Goal: Information Seeking & Learning: Understand process/instructions

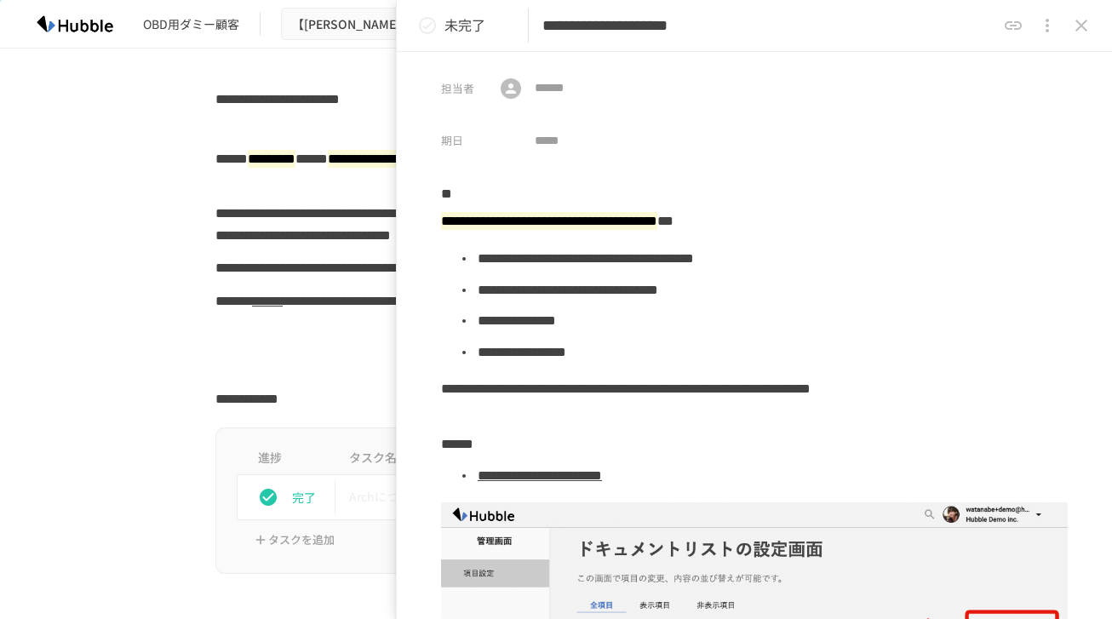
click at [156, 273] on div "**********" at bounding box center [556, 268] width 1039 height 32
click at [1090, 18] on icon "close drawer" at bounding box center [1081, 25] width 20 height 20
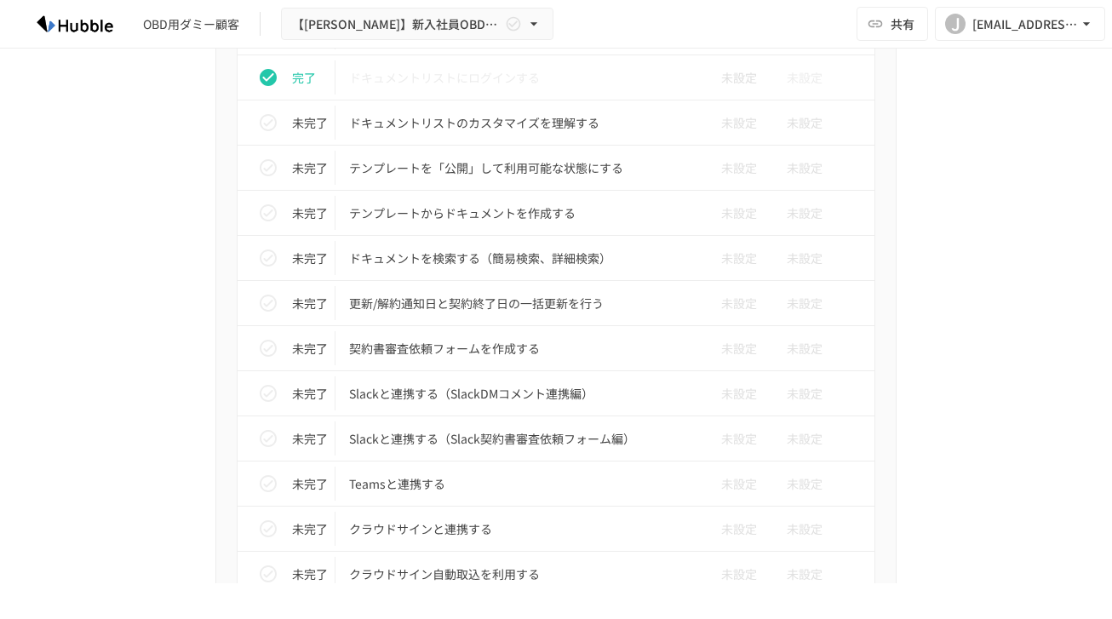
scroll to position [1029, 0]
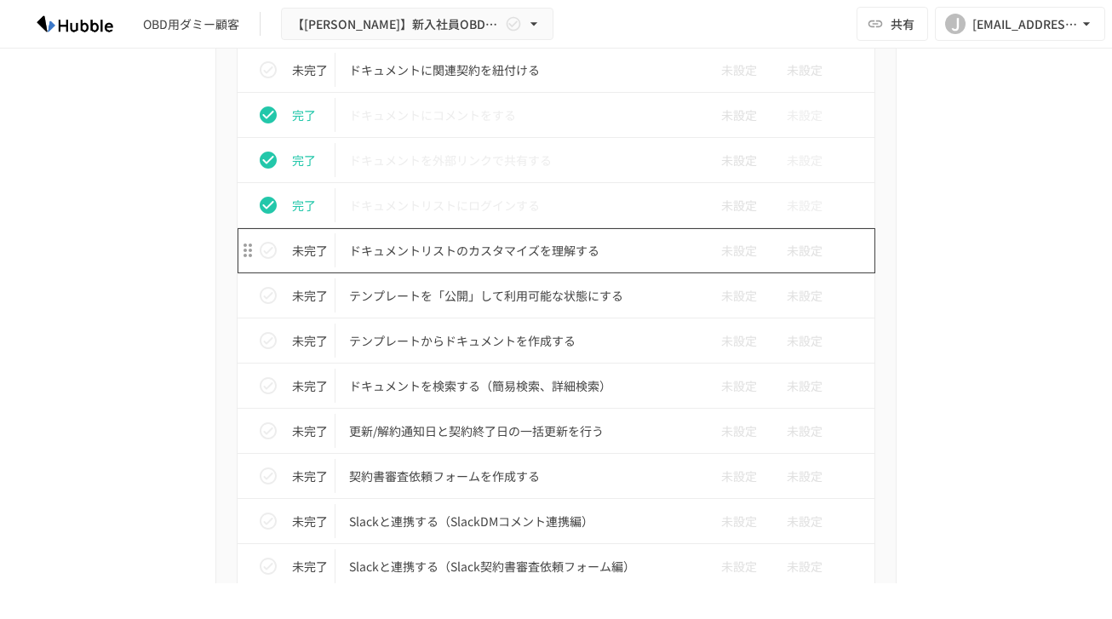
click at [402, 268] on td "ドキュメントリストのカスタマイズを理解する" at bounding box center [519, 250] width 369 height 45
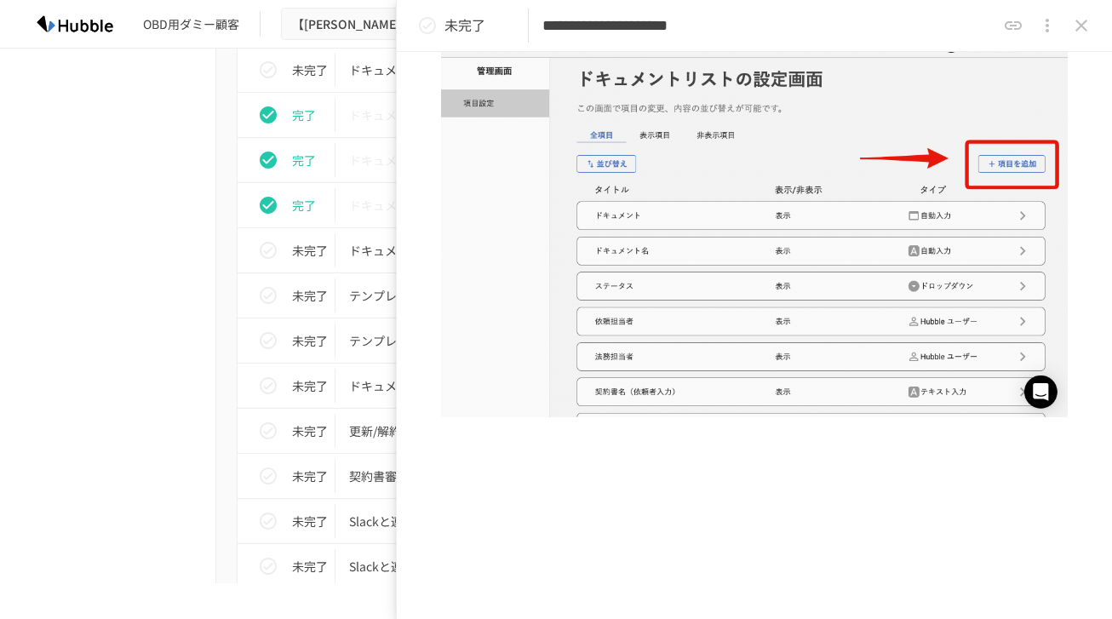
scroll to position [537, 0]
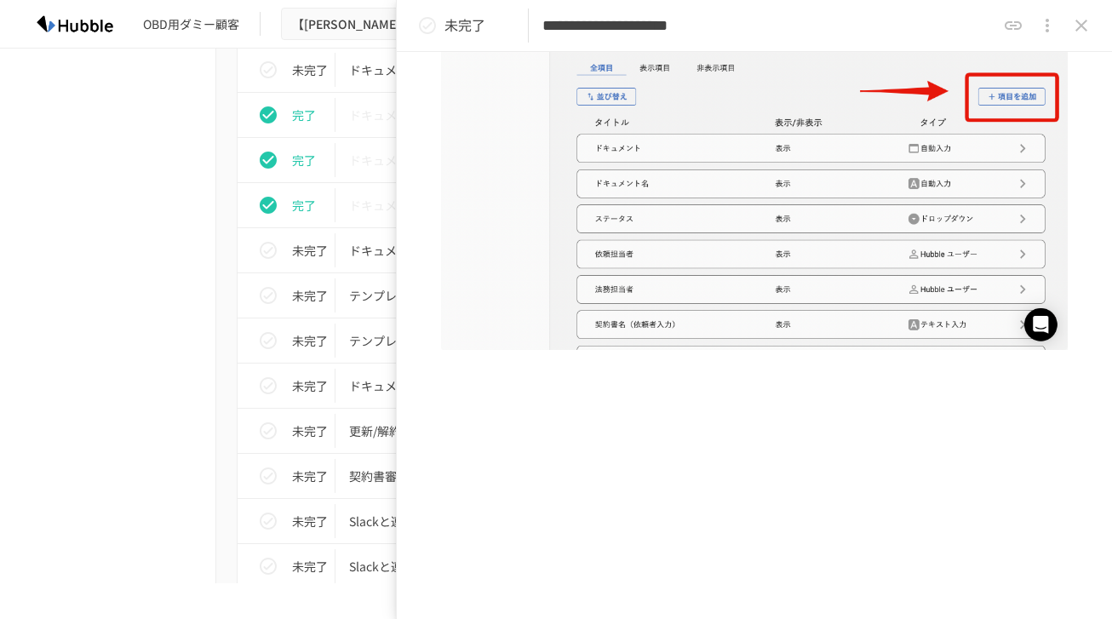
click at [571, 386] on div "**********" at bounding box center [754, 129] width 627 height 979
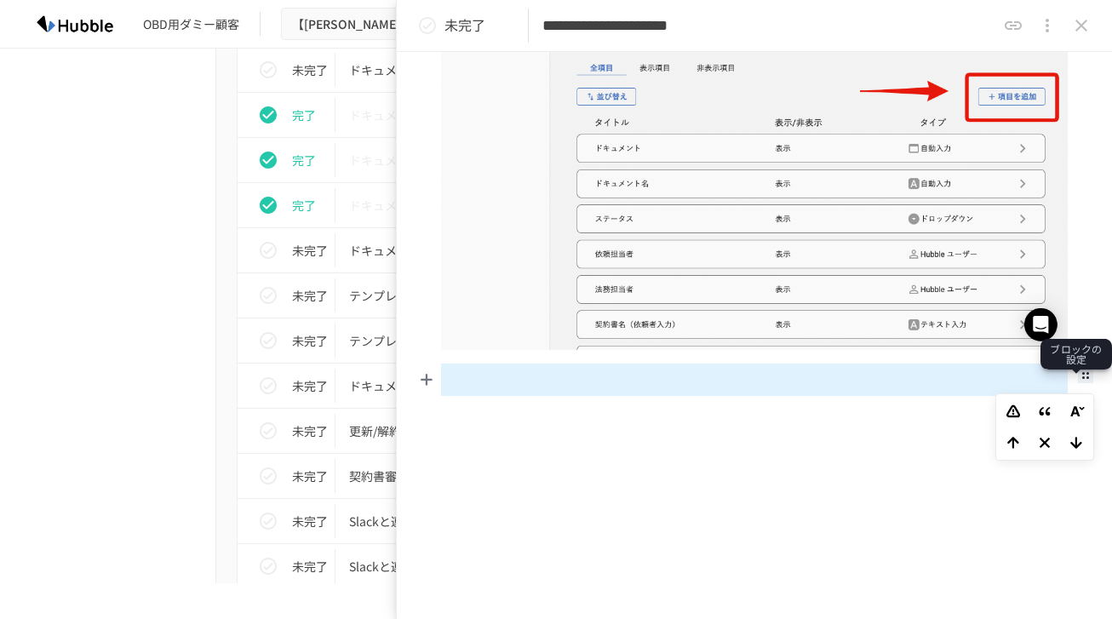
click at [1083, 375] on icon at bounding box center [1085, 375] width 7 height 7
click at [857, 423] on div "**********" at bounding box center [754, 145] width 627 height 1011
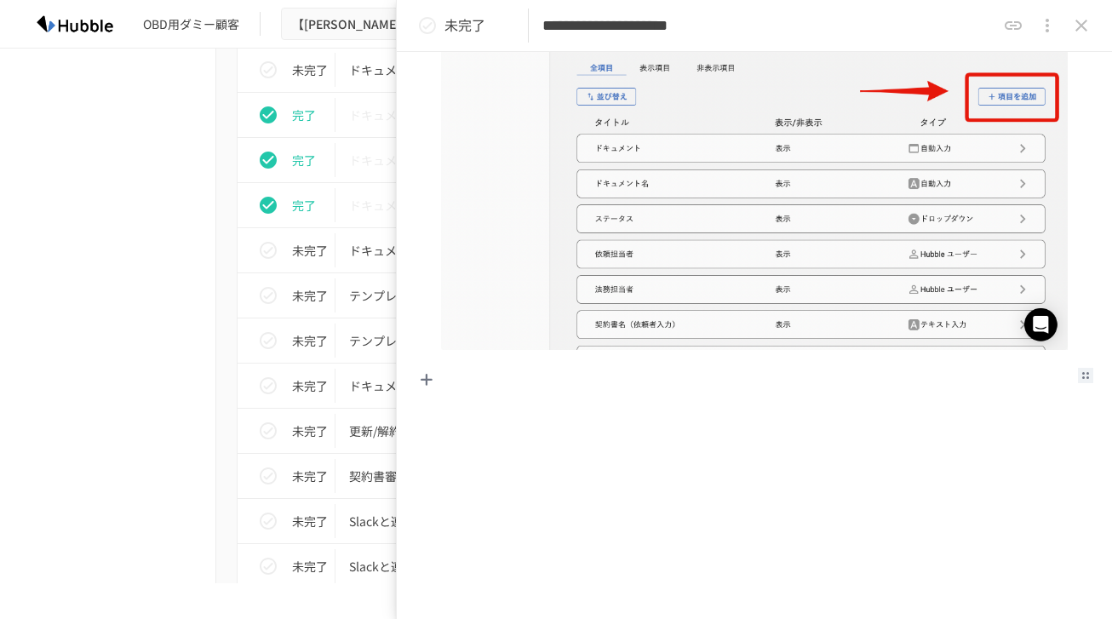
scroll to position [570, 0]
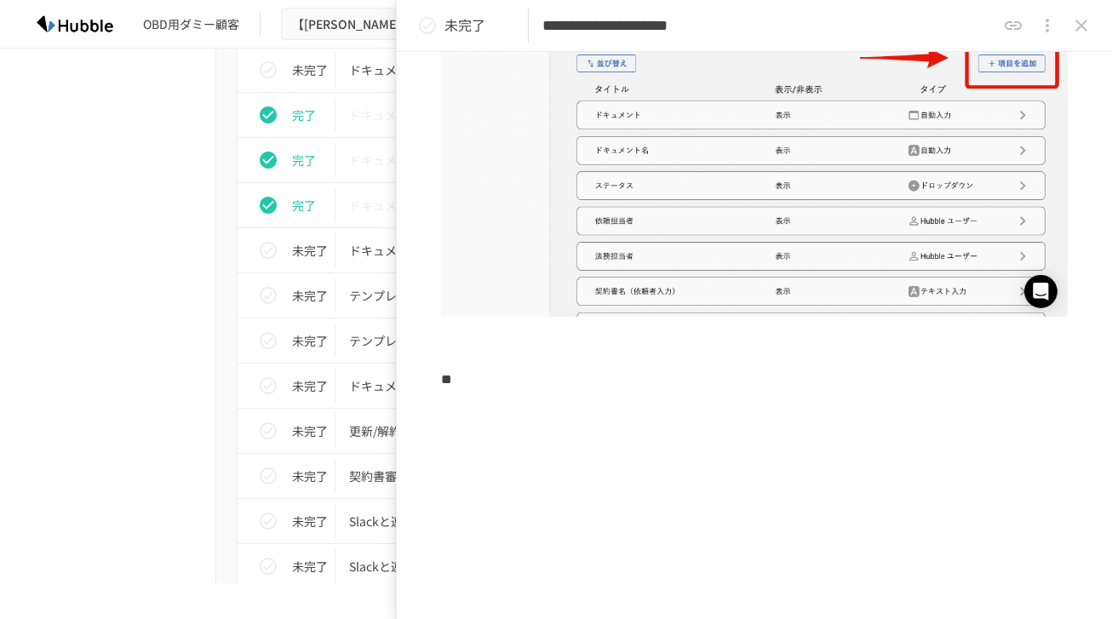
click at [489, 413] on div at bounding box center [754, 412] width 627 height 32
click at [420, 419] on div at bounding box center [426, 412] width 29 height 29
click at [477, 413] on icon at bounding box center [484, 412] width 15 height 9
click at [459, 419] on ol at bounding box center [754, 417] width 627 height 42
click at [481, 419] on li at bounding box center [771, 416] width 592 height 31
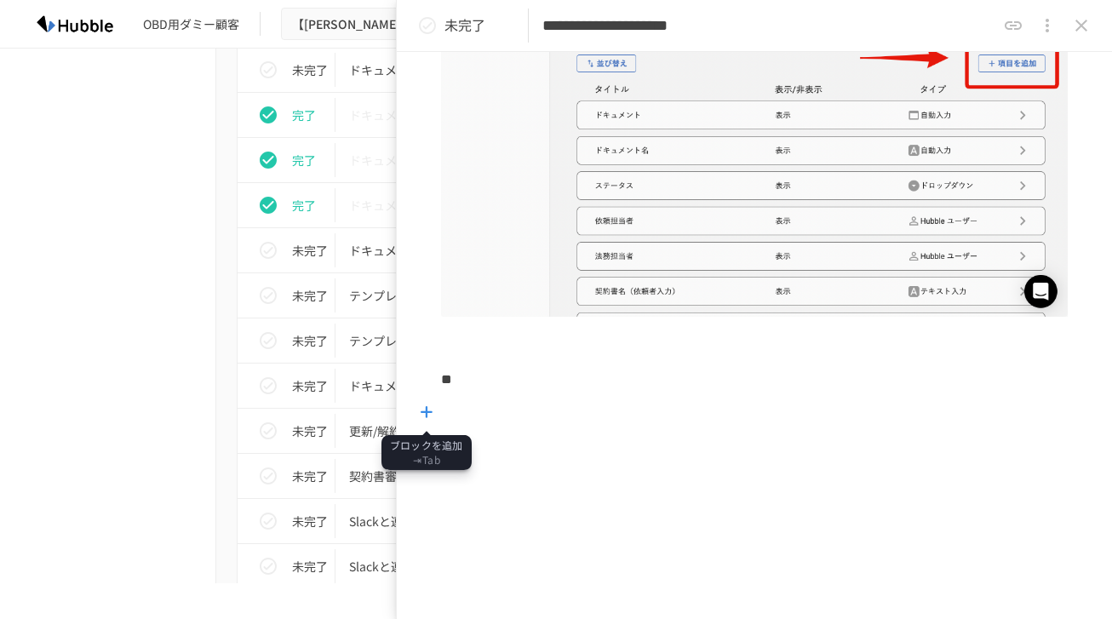
click at [422, 415] on icon at bounding box center [427, 412] width 12 height 12
click at [493, 412] on li at bounding box center [484, 412] width 29 height 29
click at [475, 415] on li at bounding box center [771, 416] width 592 height 31
click at [1085, 415] on span at bounding box center [1085, 407] width 15 height 15
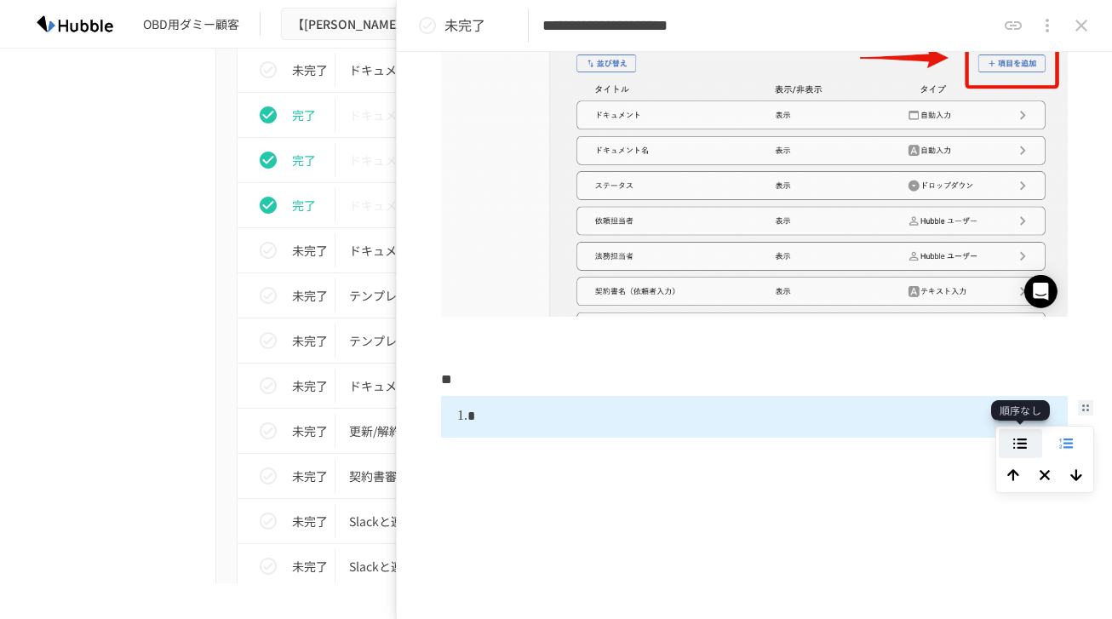
click at [1014, 445] on icon at bounding box center [1020, 443] width 14 height 11
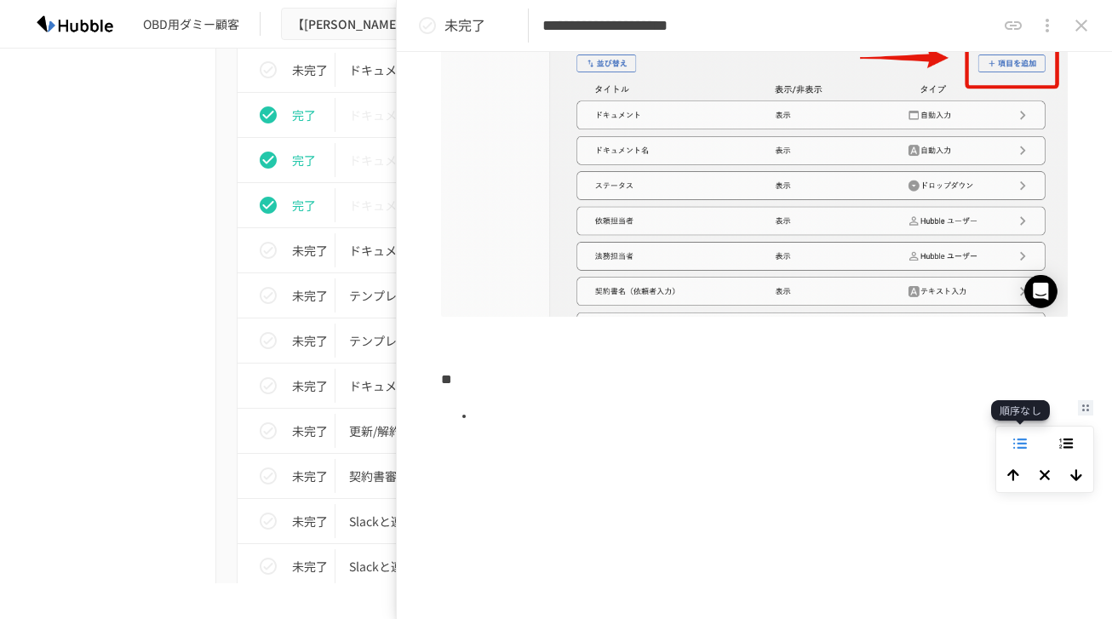
click at [644, 420] on li at bounding box center [771, 416] width 592 height 31
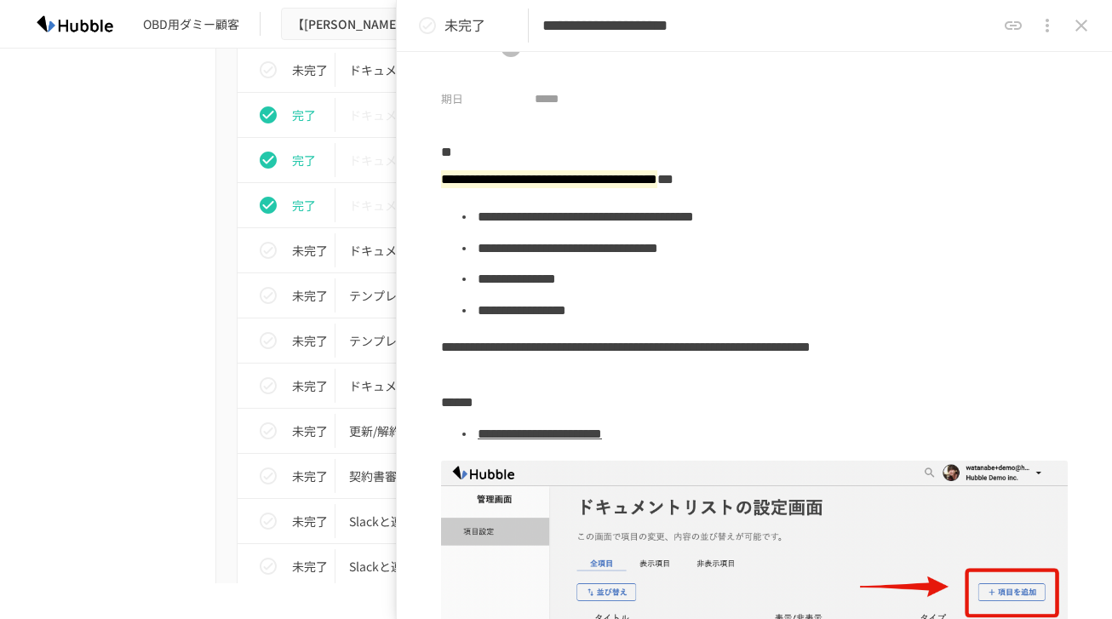
scroll to position [0, 0]
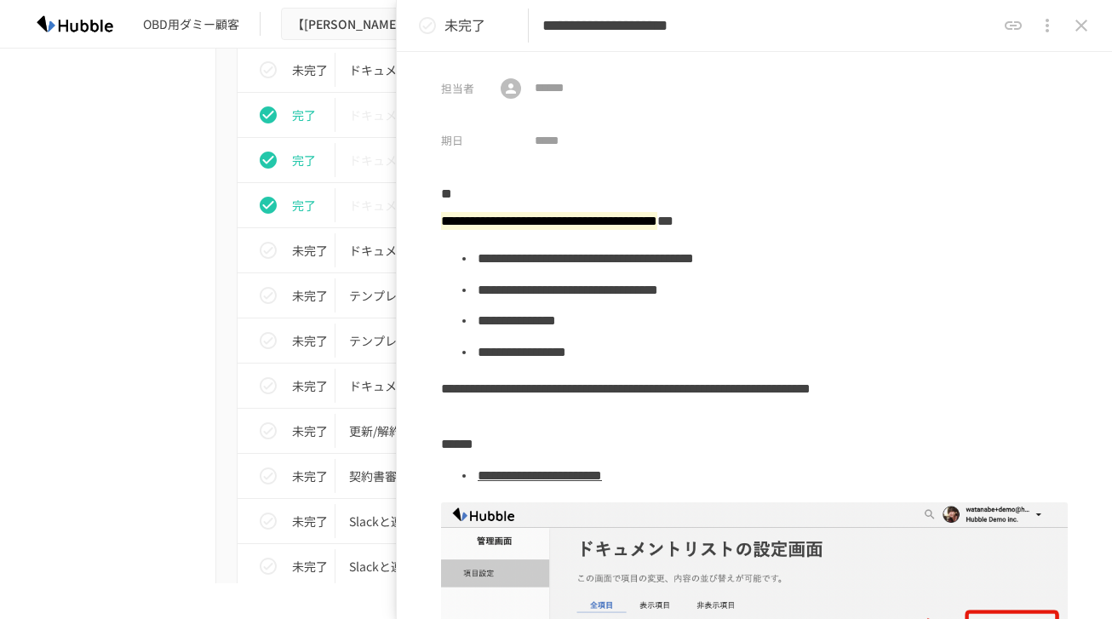
click at [182, 318] on div "進捗 タスク名 担当者 期限 完了 Hubbleにログインする 未設定 未設定 完了 ユーザーを追加する 未設定 未設定 完了 フォルダを作成する 未設定 未…" at bounding box center [556, 479] width 1039 height 1681
click at [366, 303] on p "テンプレートを「公開」して利用可能な状態にする" at bounding box center [520, 295] width 342 height 21
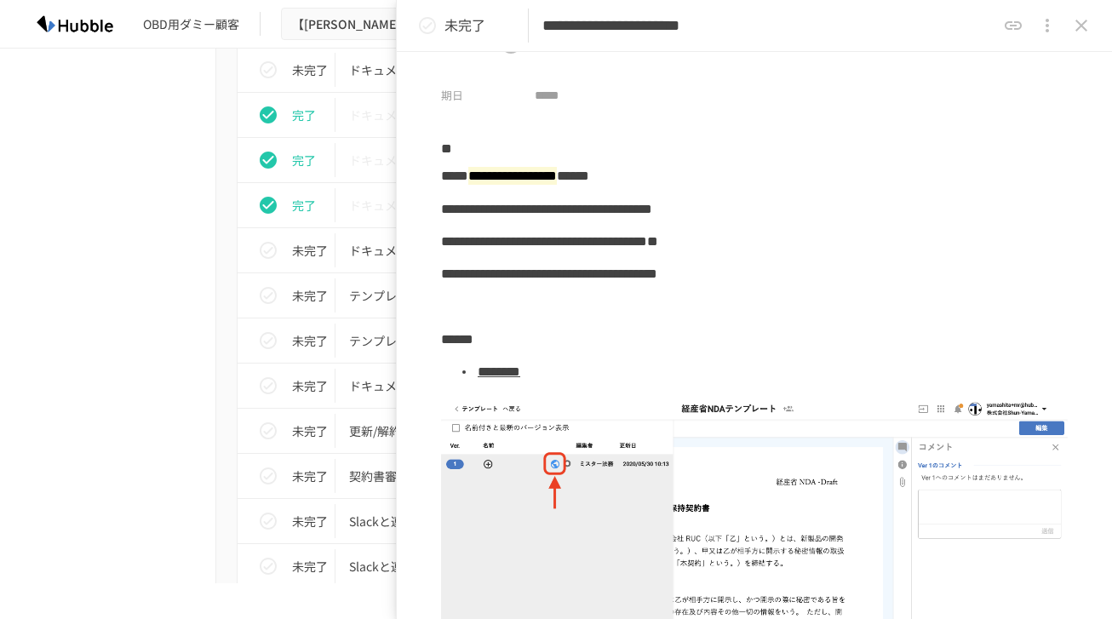
scroll to position [42, 0]
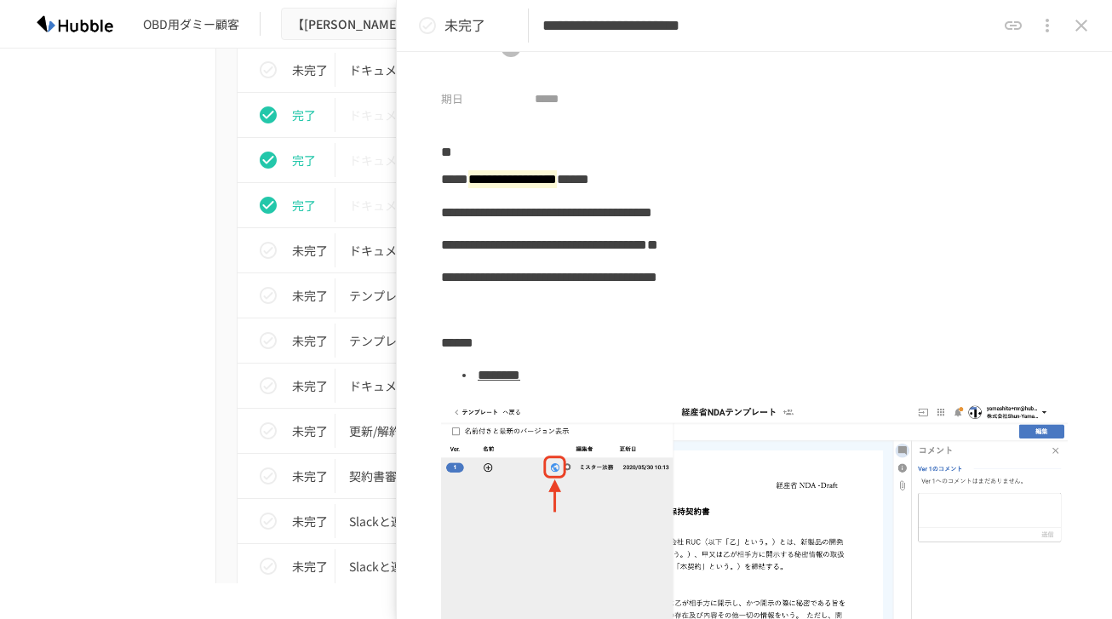
click at [520, 375] on link "********" at bounding box center [499, 375] width 43 height 13
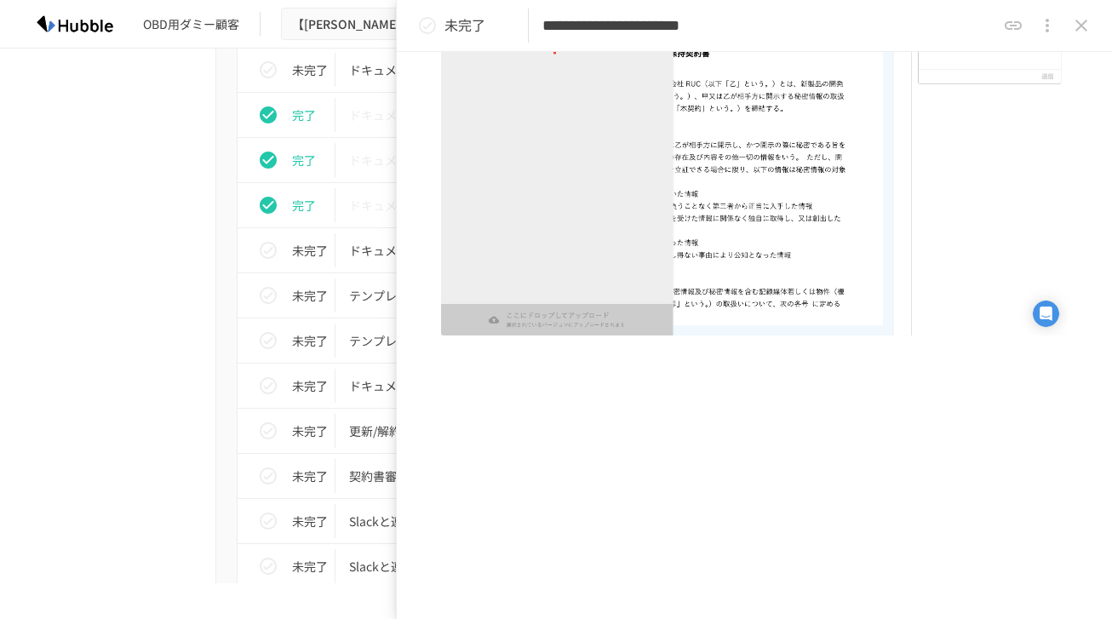
scroll to position [518, 0]
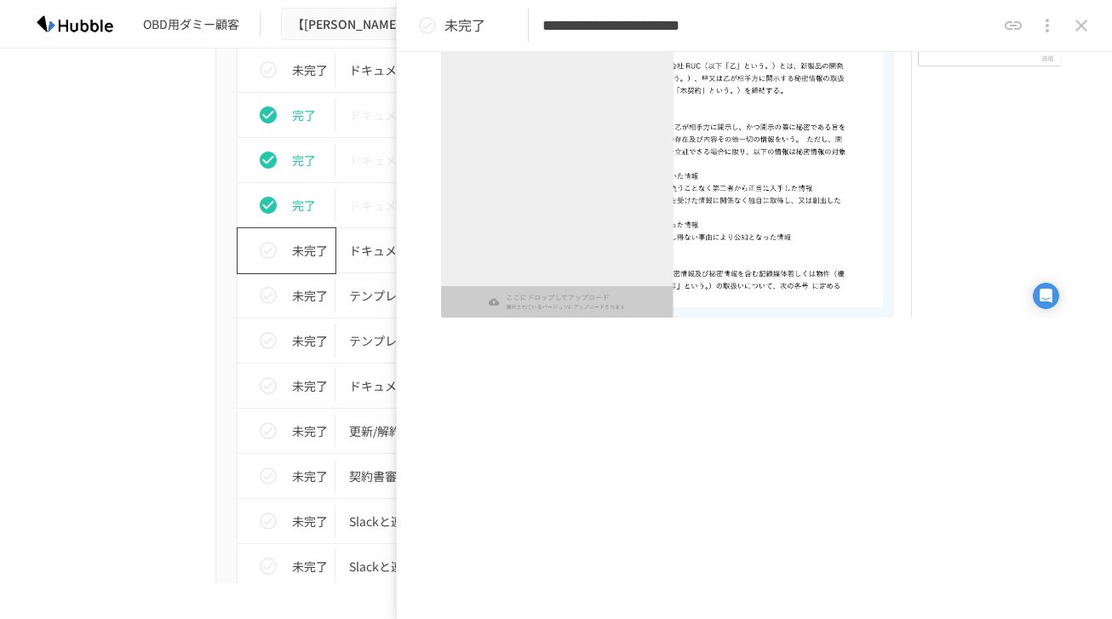
click at [286, 257] on div "未完了" at bounding box center [293, 250] width 84 height 34
click at [286, 257] on div "完了" at bounding box center [293, 250] width 84 height 34
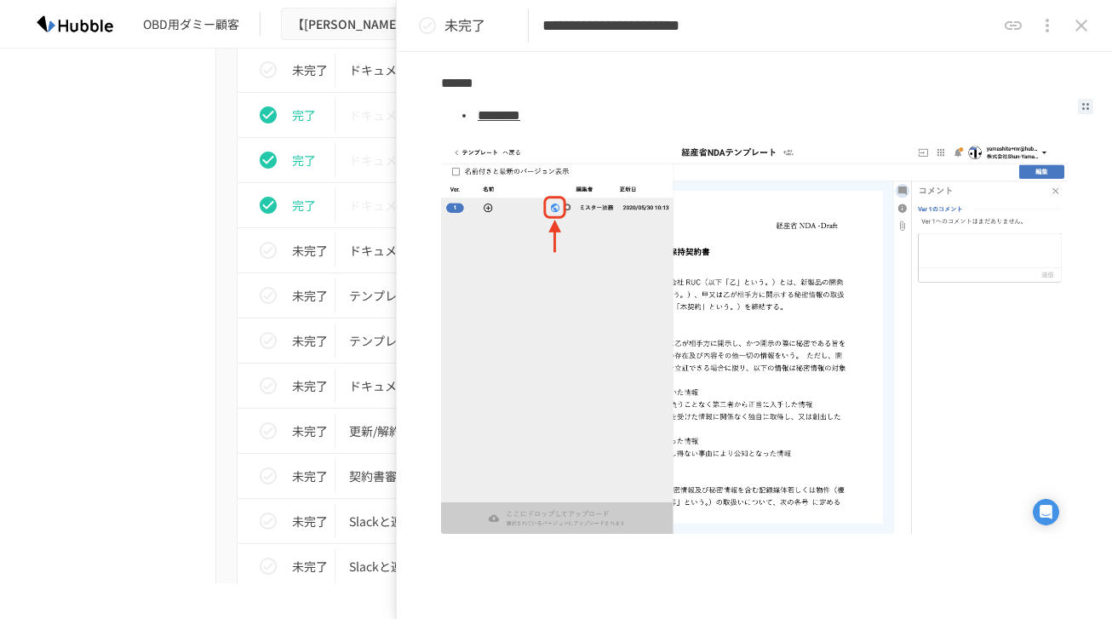
scroll to position [306, 0]
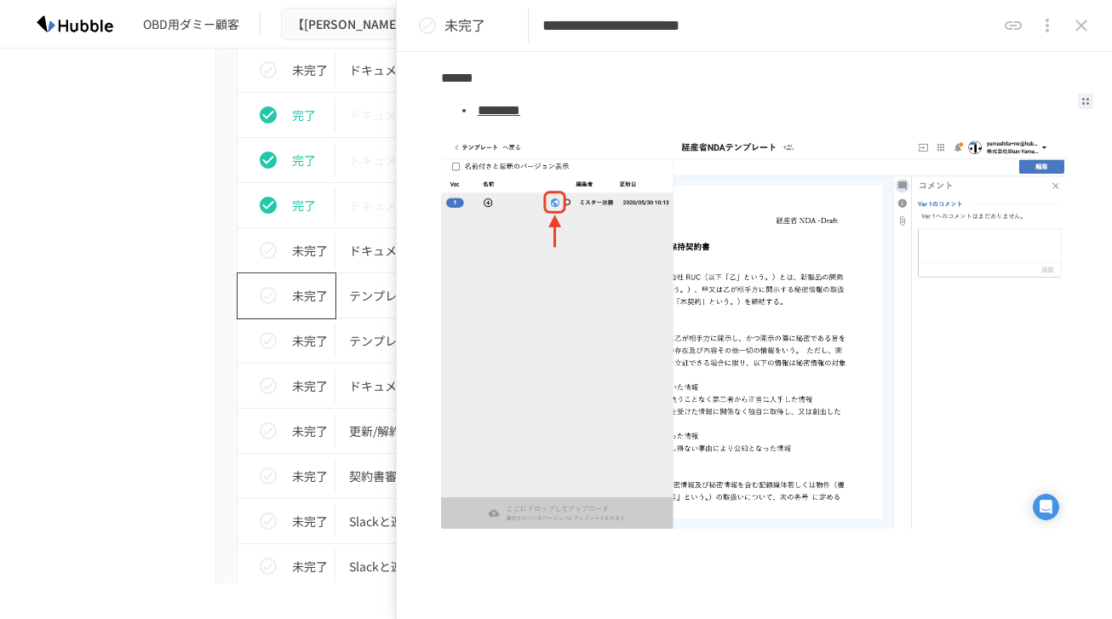
click at [269, 298] on icon "status" at bounding box center [268, 295] width 20 height 20
click at [1085, 28] on icon "close drawer" at bounding box center [1081, 26] width 12 height 12
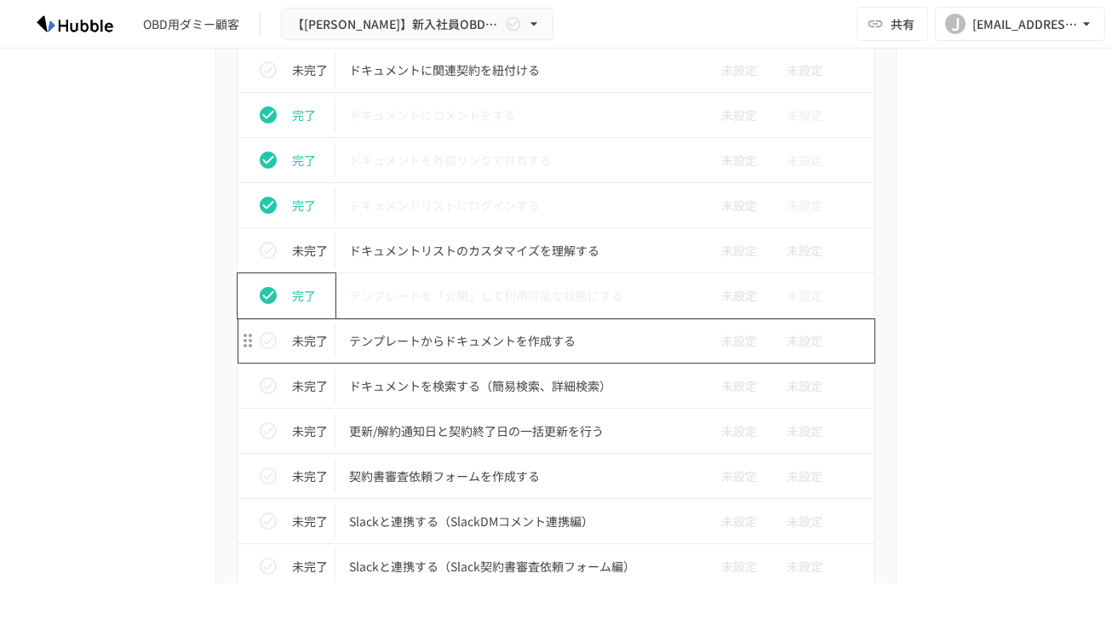
click at [412, 336] on p "テンプレートからドキュメントを作成する" at bounding box center [520, 340] width 342 height 21
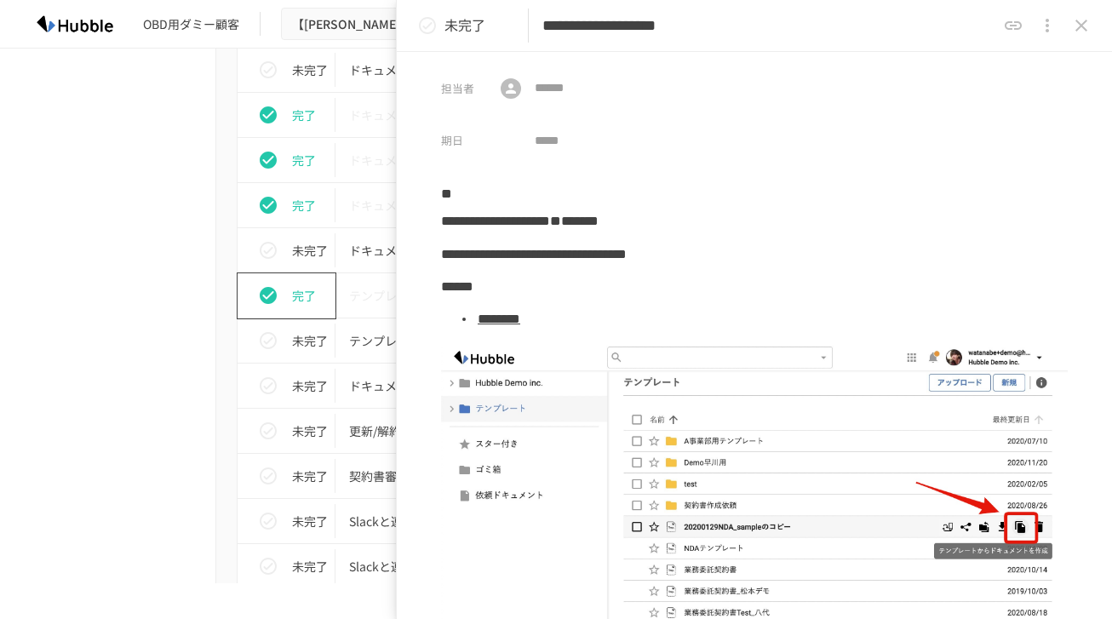
click at [443, 27] on button "status" at bounding box center [427, 26] width 34 height 34
click at [1095, 30] on button "close drawer" at bounding box center [1081, 26] width 34 height 34
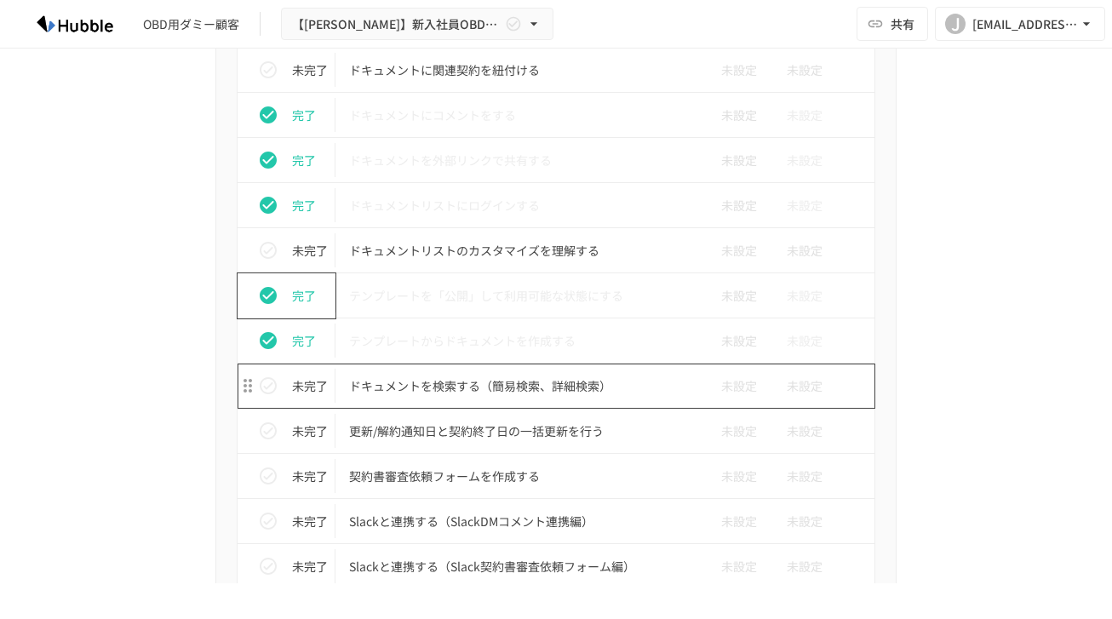
scroll to position [1120, 0]
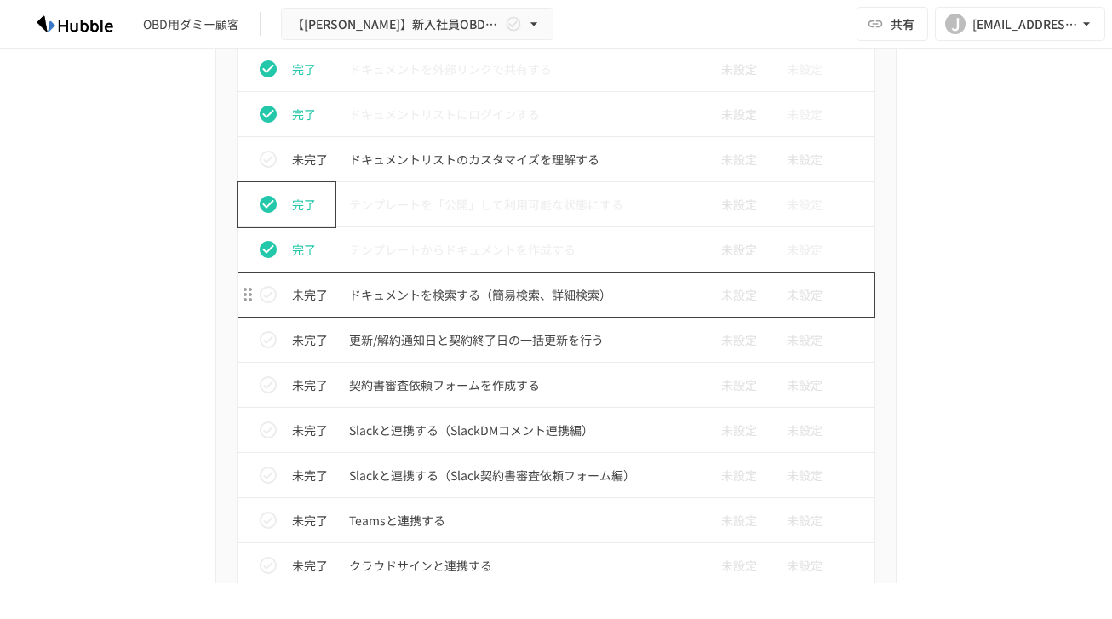
click at [433, 302] on p "ドキュメントを検索する（簡易検索、詳細検索）" at bounding box center [520, 294] width 342 height 21
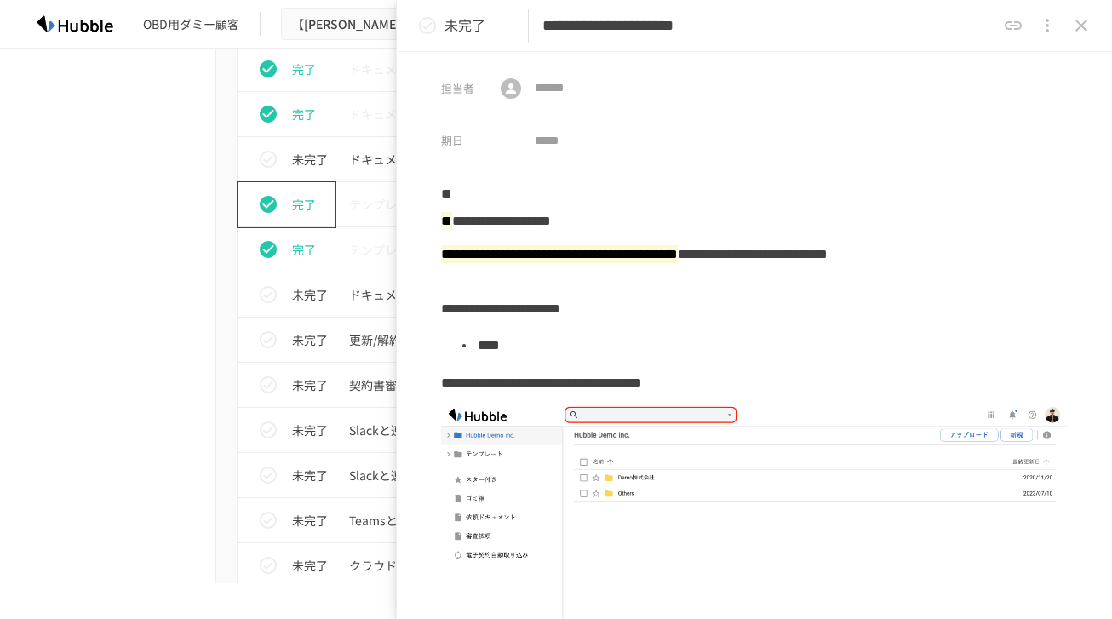
click at [111, 282] on div "進捗 タスク名 担当者 期限 完了 Hubbleにログインする 未設定 未設定 完了 ユーザーを追加する 未設定 未設定 完了 フォルダを作成する 未設定 未…" at bounding box center [556, 388] width 1039 height 1681
click at [358, 303] on p "ドキュメントを検索する（簡易検索、詳細検索）" at bounding box center [520, 294] width 342 height 21
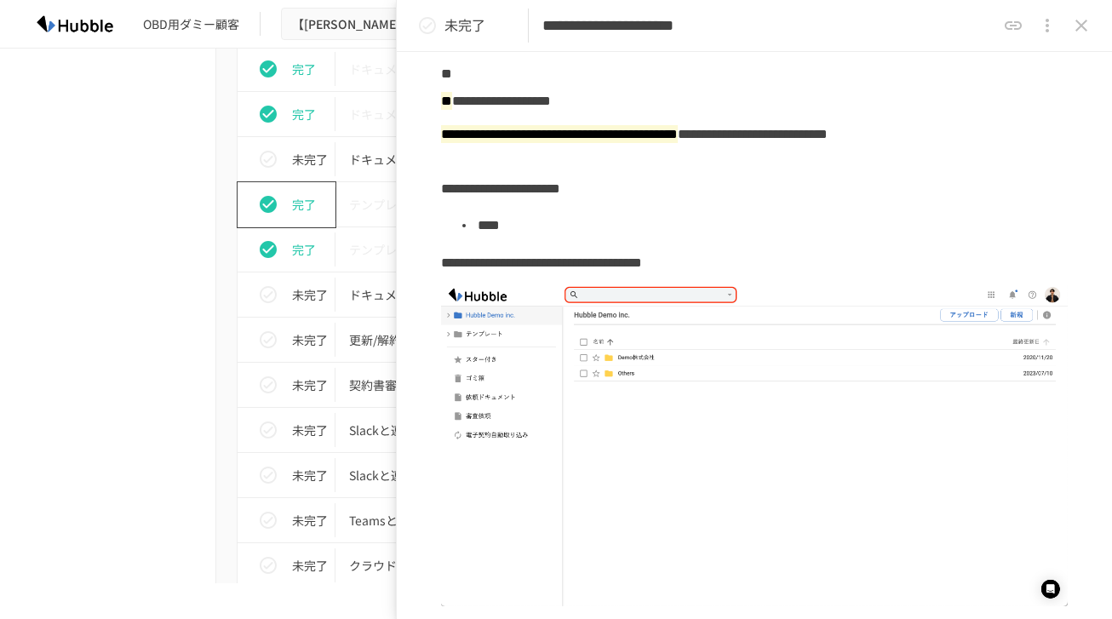
scroll to position [123, 0]
